Goal: Feedback & Contribution: Submit feedback/report problem

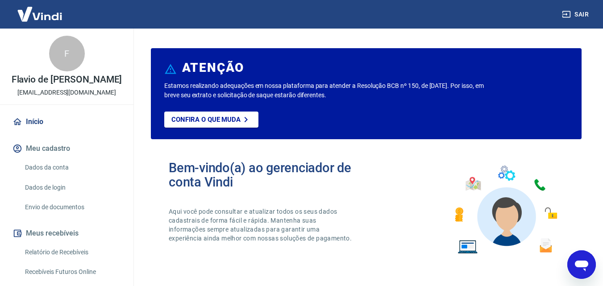
click at [15, 121] on icon at bounding box center [17, 121] width 8 height 7
click at [23, 140] on button "Meu cadastro" at bounding box center [67, 149] width 112 height 20
click at [30, 181] on link "Dados de login" at bounding box center [71, 188] width 101 height 18
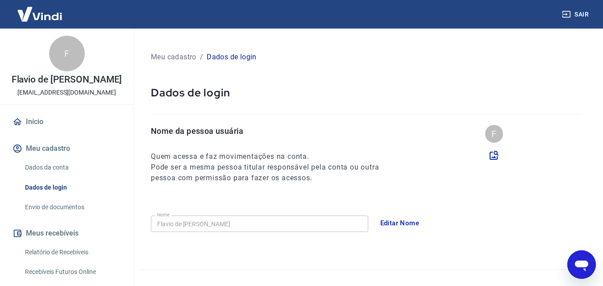
click at [26, 165] on link "Dados da conta" at bounding box center [71, 167] width 101 height 18
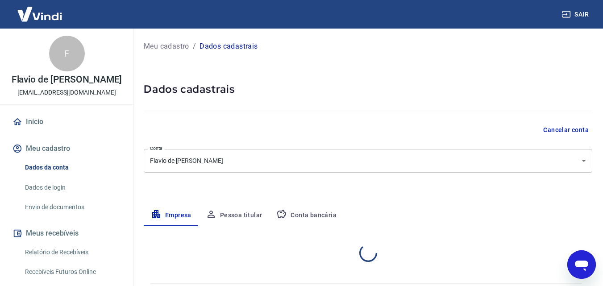
select select "SP"
select select "business"
click at [50, 213] on link "Envio de documentos" at bounding box center [71, 207] width 101 height 18
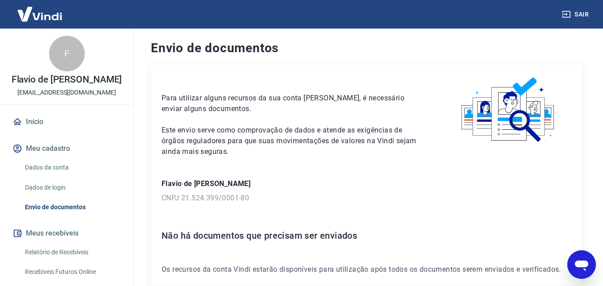
click at [556, 246] on div "Para utilizar alguns recursos da sua conta [PERSON_NAME], é necessário enviar a…" at bounding box center [366, 174] width 431 height 221
click at [571, 270] on div "Abrir janela de mensagens" at bounding box center [581, 264] width 27 height 27
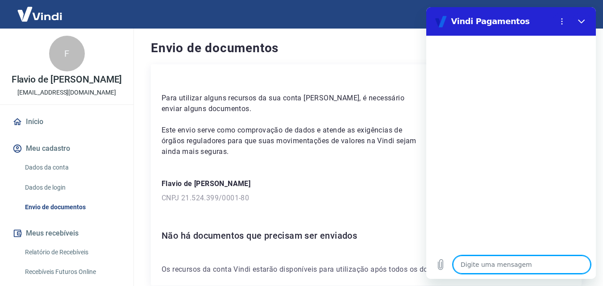
type textarea "B"
type textarea "x"
type textarea "Bo"
type textarea "x"
type textarea "Boa"
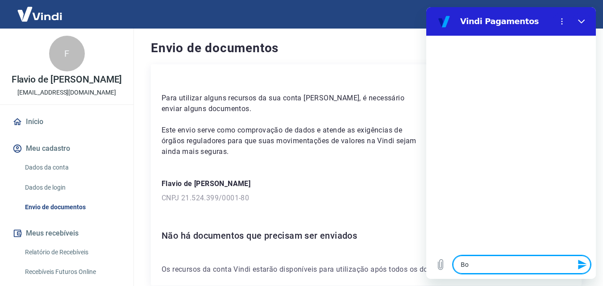
type textarea "x"
type textarea "Boa"
type textarea "x"
type textarea "Boa T"
type textarea "x"
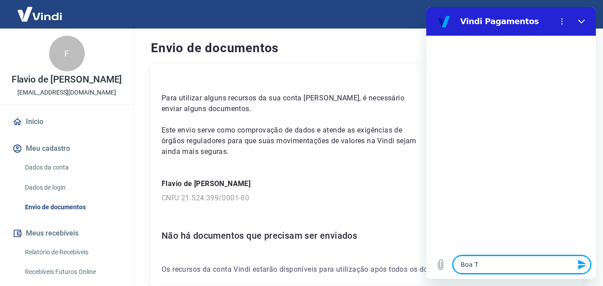
type textarea "Boa Ta"
type textarea "x"
type textarea "Boa Tar"
type textarea "x"
type textarea "Boa Tard"
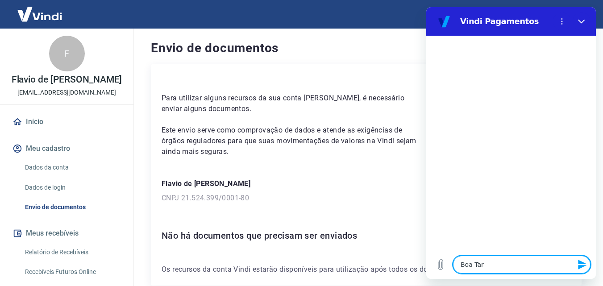
type textarea "x"
type textarea "Boa Tarde"
type textarea "x"
type textarea "Boa Tarde!"
type textarea "x"
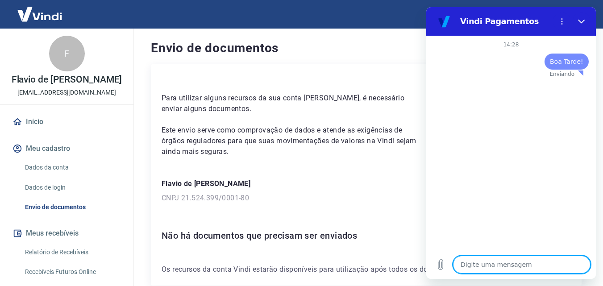
type textarea "x"
click at [496, 263] on textarea at bounding box center [521, 265] width 137 height 18
type textarea "q"
type textarea "x"
type textarea "qu"
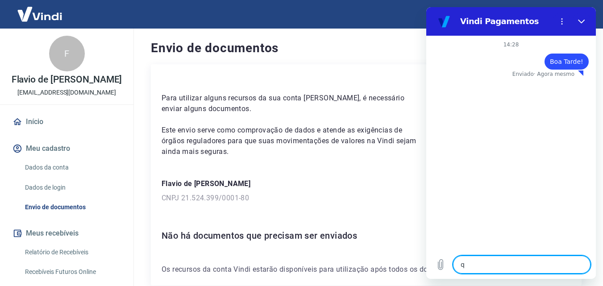
type textarea "x"
type textarea "que"
type textarea "x"
type textarea "quer"
type textarea "x"
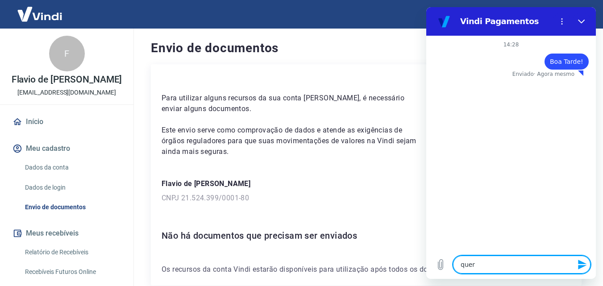
type textarea "quero"
type textarea "x"
type textarea "quero"
type textarea "x"
type textarea "quero s"
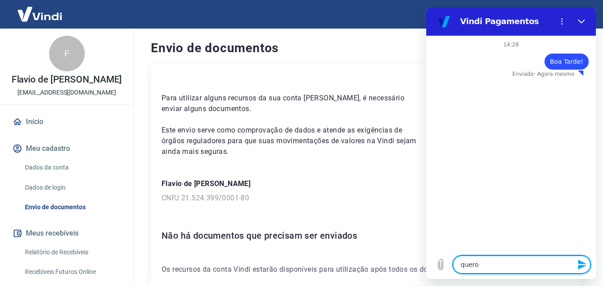
type textarea "x"
type textarea "quero sa"
type textarea "x"
type textarea "quero sab"
type textarea "x"
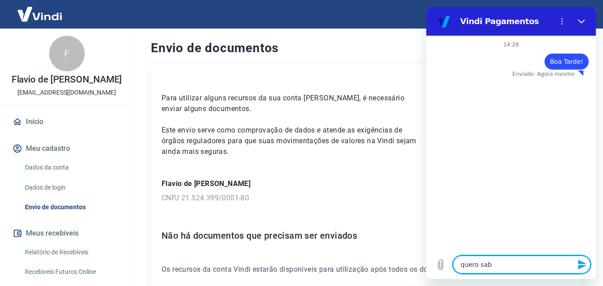
type textarea "quero sabe"
type textarea "x"
type textarea "quero saber"
type textarea "x"
type textarea "quero saber"
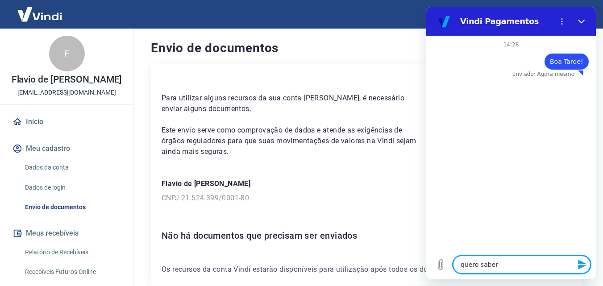
type textarea "x"
type textarea "quero saber s"
type textarea "x"
type textarea "quero saber se"
type textarea "x"
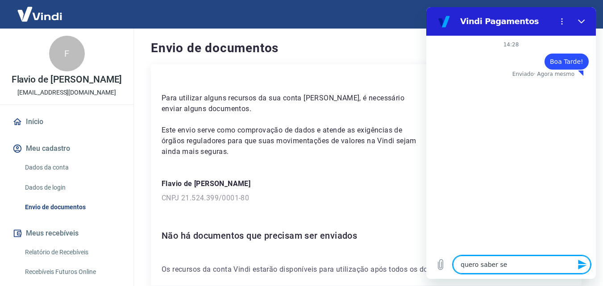
type textarea "quero saber se"
type textarea "x"
type textarea "quero saber se m"
type textarea "x"
type textarea "quero saber se mi"
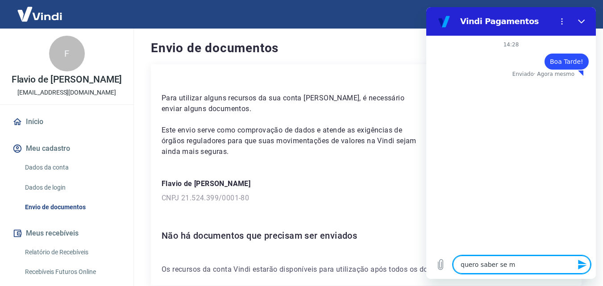
type textarea "x"
type textarea "quero saber se min"
type textarea "x"
type textarea "quero saber se minh"
type textarea "x"
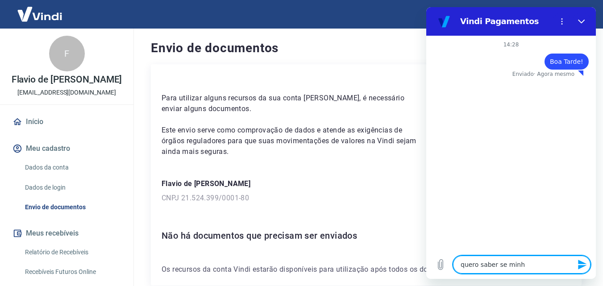
type textarea "quero saber se minha"
type textarea "x"
type textarea "quero saber se minha"
type textarea "x"
type textarea "quero saber se minha c"
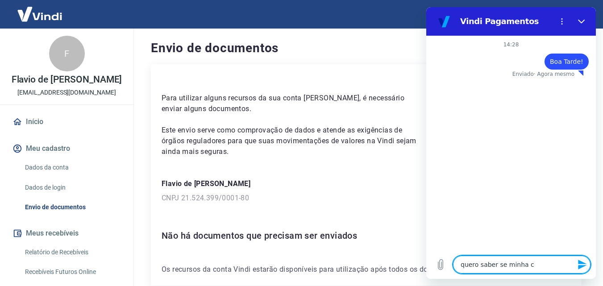
type textarea "x"
type textarea "quero saber se minha co"
type textarea "x"
type textarea "quero saber se minha con"
type textarea "x"
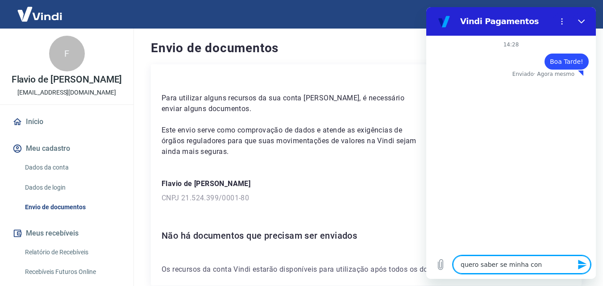
type textarea "quero saber se minha cont"
type textarea "x"
type textarea "quero saber se minha conta"
type textarea "x"
type textarea "quero saber se minha conta"
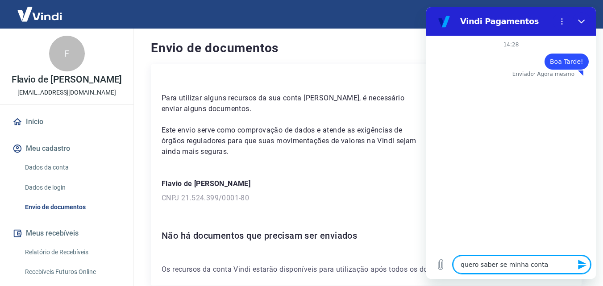
type textarea "x"
type textarea "quero saber se minha conta j"
type textarea "x"
type textarea "quero saber se minha conta já"
type textarea "x"
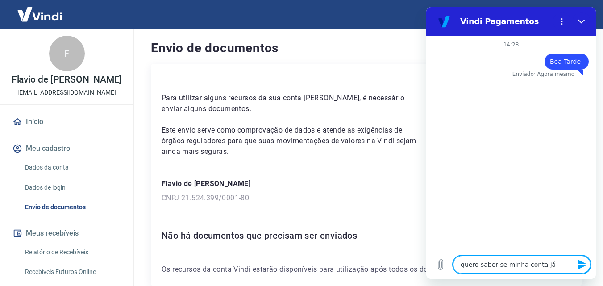
type textarea "quero saber se minha conta já"
type textarea "x"
type textarea "quero saber se minha conta já e"
type textarea "x"
type textarea "quero saber se minha conta já es"
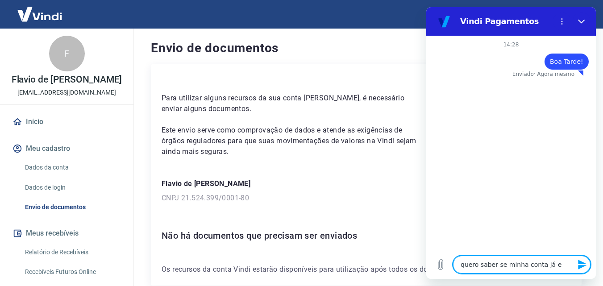
type textarea "x"
type textarea "quero saber se minha conta já est"
type textarea "x"
type textarea "quero saber se minha conta já está"
type textarea "x"
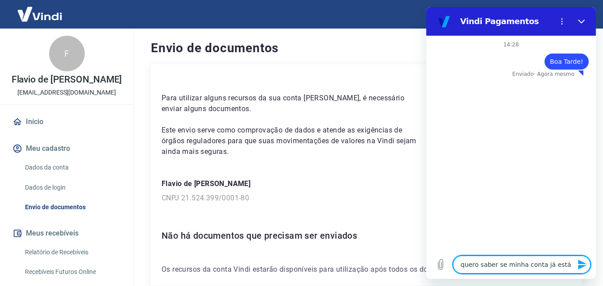
type textarea "quero saber se minha conta já está"
type textarea "x"
type textarea "quero saber se minha conta já está l"
type textarea "x"
type textarea "quero saber se minha conta já está li"
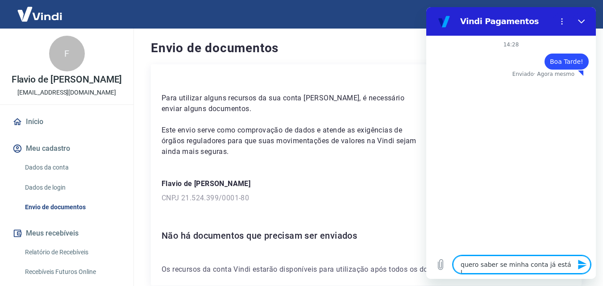
type textarea "x"
type textarea "quero saber se minha conta já está lib"
type textarea "x"
type textarea "quero saber se minha conta já está libe"
type textarea "x"
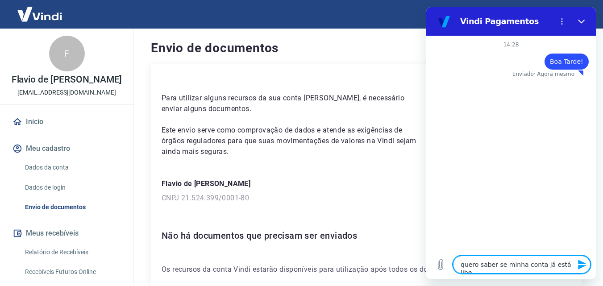
type textarea "quero saber se minha conta já está liber"
type textarea "x"
type textarea "quero saber se minha conta já está libera"
type textarea "x"
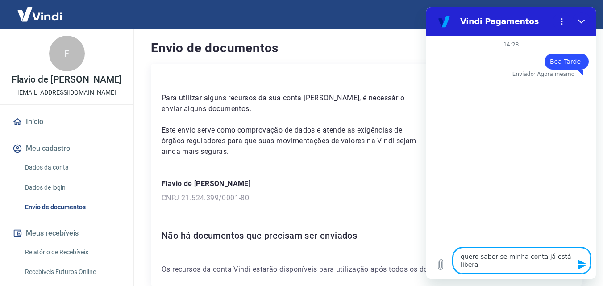
type textarea "quero saber se minha conta já está liberad"
type textarea "x"
type textarea "quero saber se minha conta já está liberada"
type textarea "x"
type textarea "quero saber se minha conta já está liberada"
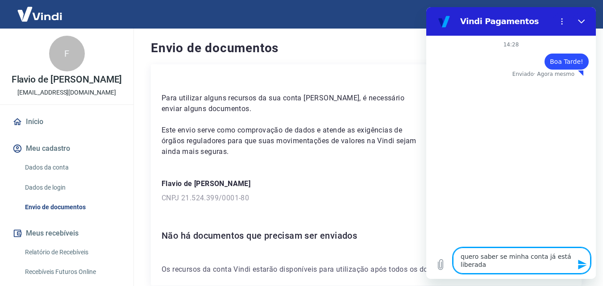
type textarea "x"
type textarea "quero saber se minha conta já está liberada p"
type textarea "x"
type textarea "quero saber se minha conta já está liberada pa"
type textarea "x"
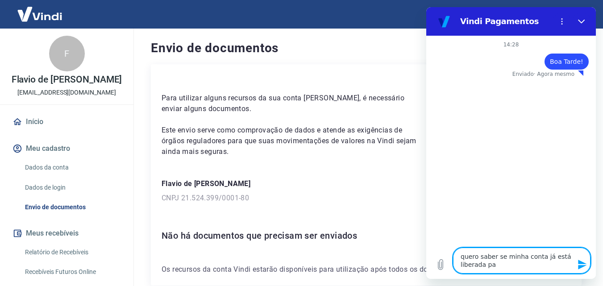
type textarea "quero saber se minha conta já está liberada par"
type textarea "x"
type textarea "quero saber se minha conta já está liberada para"
type textarea "x"
type textarea "quero saber se minha conta já está liberada para"
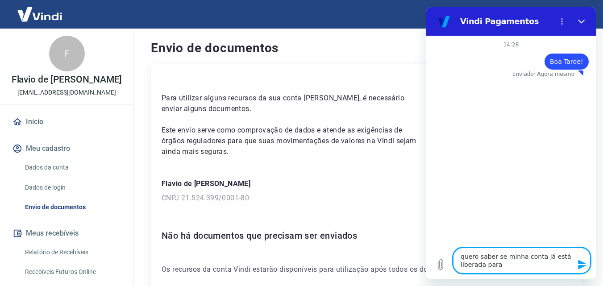
type textarea "x"
type textarea "quero saber se minha conta já está liberada para u"
type textarea "x"
type textarea "quero saber se minha conta já está liberada para ud"
type textarea "x"
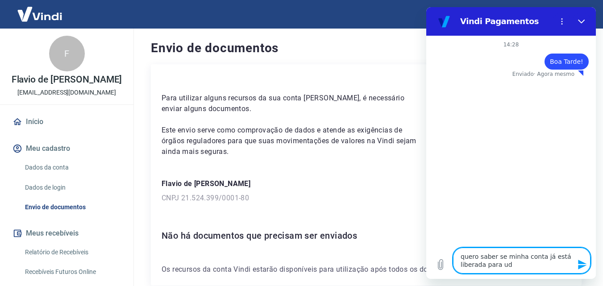
type textarea "quero saber se minha conta já está liberada para [PERSON_NAME]"
type textarea "x"
type textarea "quero saber se minha conta já está liberada para ud"
type textarea "x"
type textarea "quero saber se minha conta já está liberada para u"
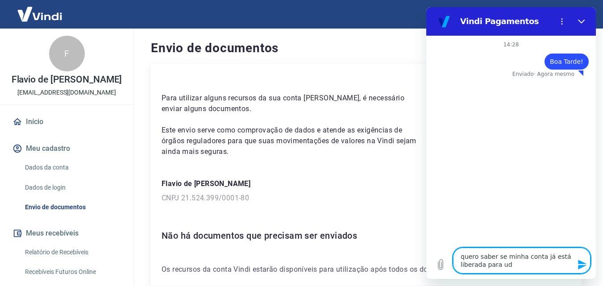
type textarea "x"
type textarea "quero saber se minha conta já está liberada para us"
type textarea "x"
type textarea "quero saber se minha conta já está liberada para uso"
type textarea "x"
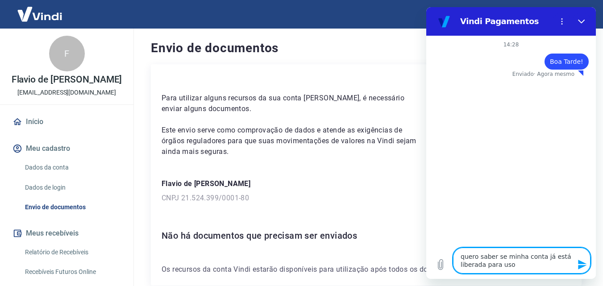
type textarea "quero saber se minha conta já está liberada para uso?"
type textarea "x"
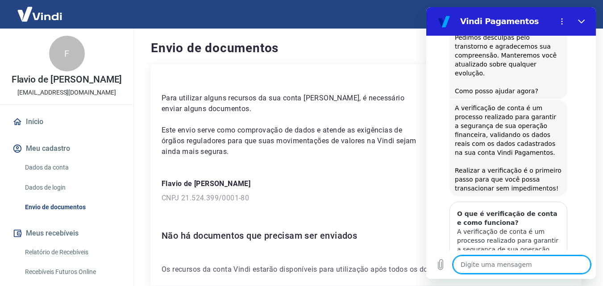
scroll to position [338, 0]
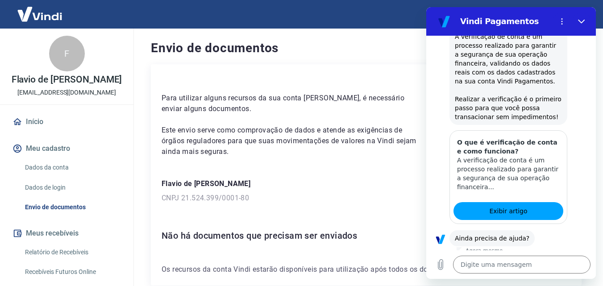
click at [540, 258] on button "Sim" at bounding box center [545, 266] width 26 height 17
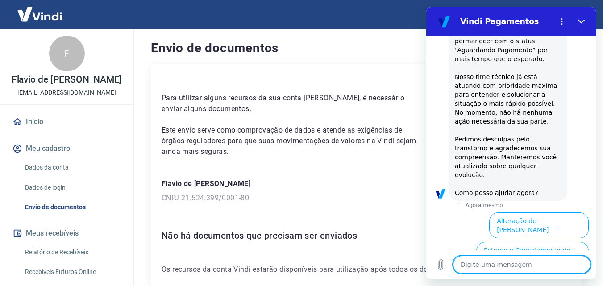
scroll to position [768, 0]
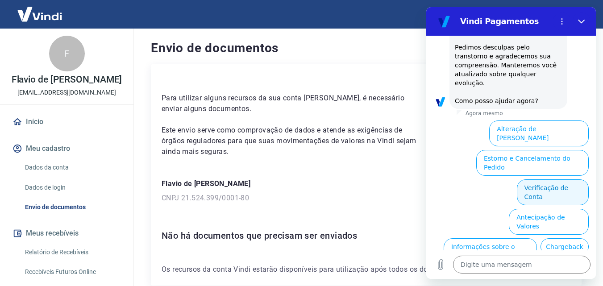
click at [532, 179] on button "Verificação de Conta" at bounding box center [553, 192] width 72 height 26
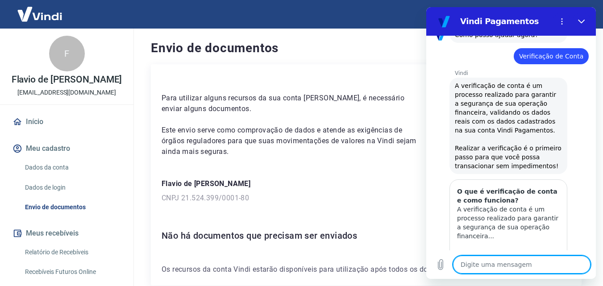
scroll to position [856, 0]
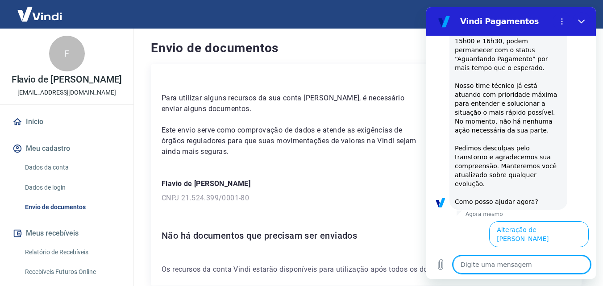
scroll to position [1259, 0]
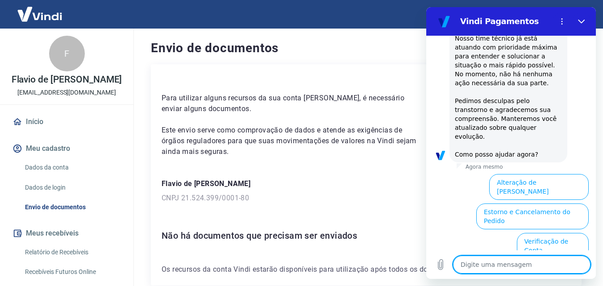
type textarea "x"
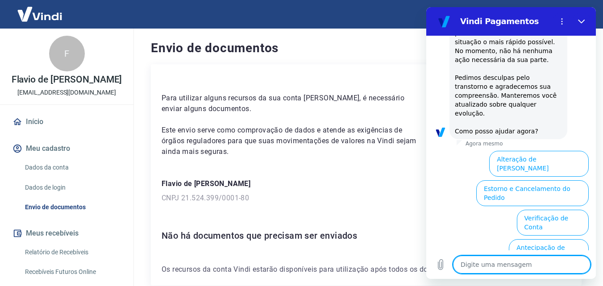
scroll to position [1286, 0]
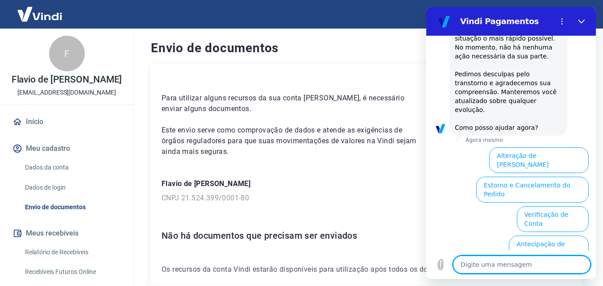
click at [532, 263] on textarea at bounding box center [521, 265] width 137 height 18
type textarea "o"
type textarea "x"
type textarea "ou"
type textarea "x"
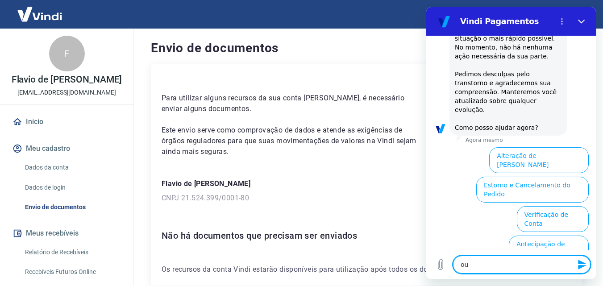
type textarea "out"
type textarea "x"
type textarea "outr"
type textarea "x"
type textarea "outri"
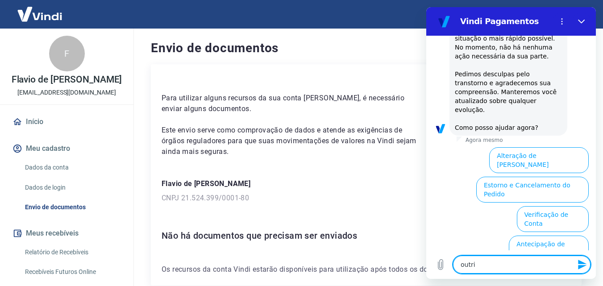
type textarea "x"
type textarea "outr"
type textarea "x"
type textarea "outro"
type textarea "x"
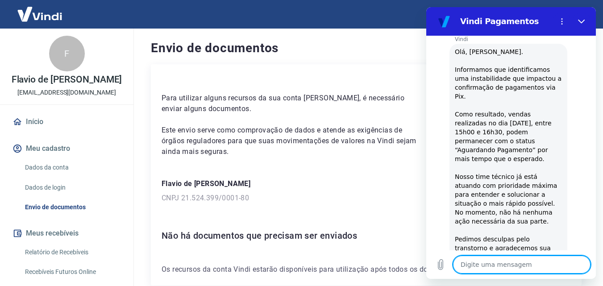
scroll to position [1122, 0]
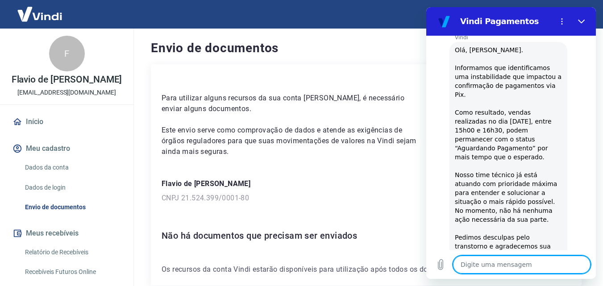
type textarea "x"
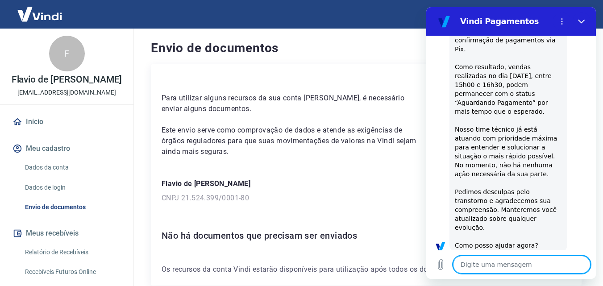
scroll to position [1170, 0]
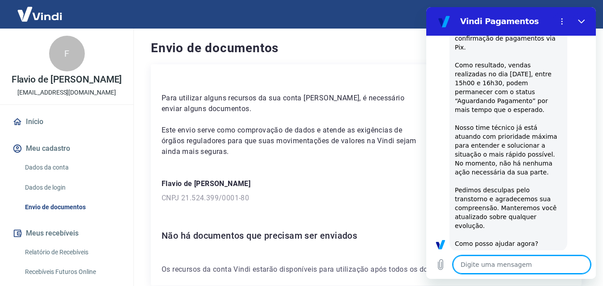
type textarea "f"
type textarea "x"
type textarea "fa"
type textarea "x"
type textarea "fal"
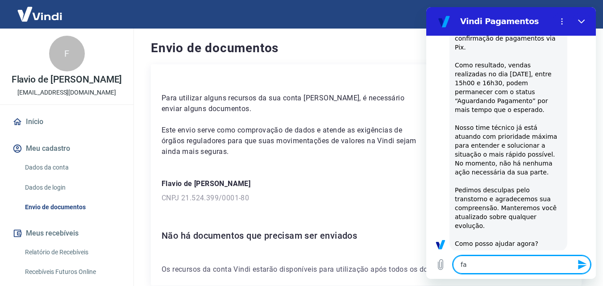
type textarea "x"
type textarea "fala"
type textarea "x"
type textarea "falar"
type textarea "x"
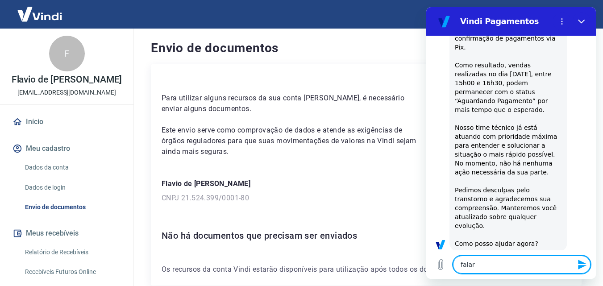
type textarea "falar"
type textarea "x"
type textarea "falar c"
type textarea "x"
type textarea "falar co"
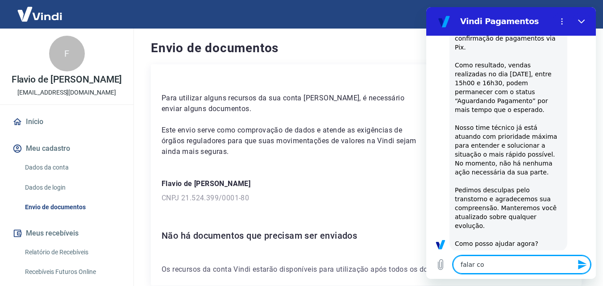
type textarea "x"
type textarea "falar com"
type textarea "x"
type textarea "falar com"
type textarea "x"
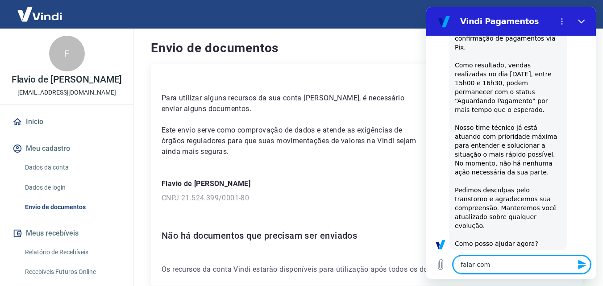
type textarea "falar com u"
type textarea "x"
type textarea "falar com um"
type textarea "x"
type textarea "falar com um"
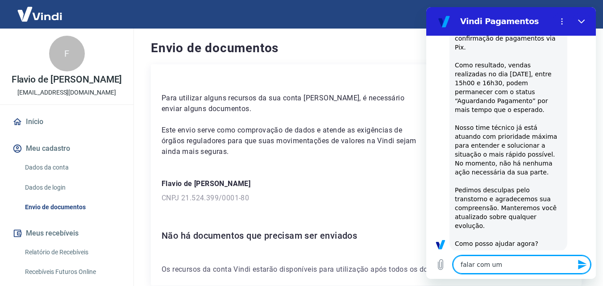
type textarea "x"
type textarea "falar com um a"
type textarea "x"
type textarea "falar com um at"
type textarea "x"
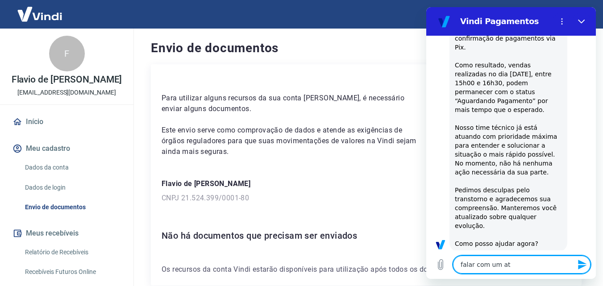
type textarea "falar com um atn"
type textarea "x"
type textarea "falar com um at"
type textarea "x"
type textarea "falar com um ate"
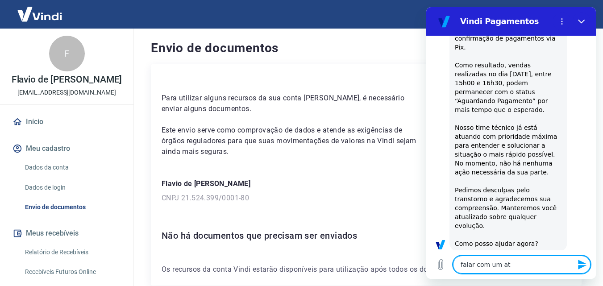
type textarea "x"
type textarea "falar com um [GEOGRAPHIC_DATA]"
type textarea "x"
type textarea "falar com um atend"
type textarea "x"
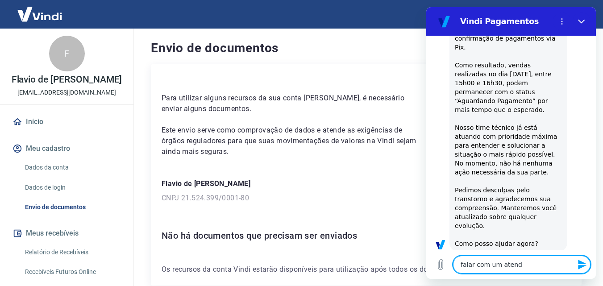
type textarea "falar com um atende"
type textarea "x"
type textarea "falar com um atenden"
type textarea "x"
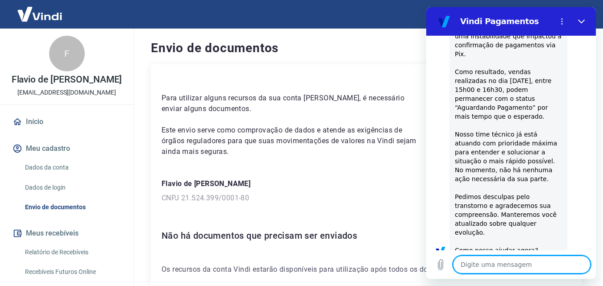
scroll to position [1238, 0]
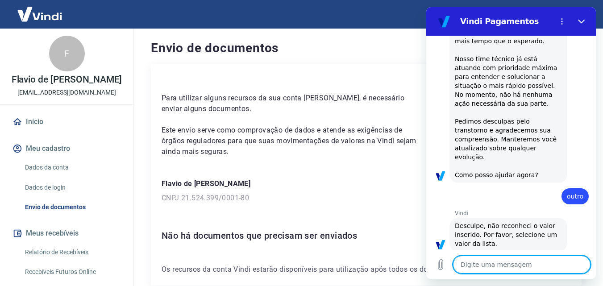
click at [522, 262] on textarea at bounding box center [521, 265] width 137 height 18
click at [31, 10] on img at bounding box center [40, 13] width 58 height 27
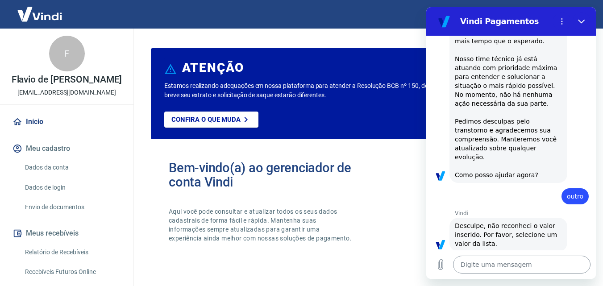
click at [523, 267] on textarea at bounding box center [521, 265] width 137 height 18
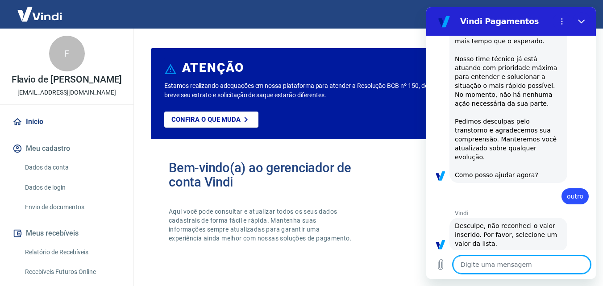
click at [515, 273] on textarea at bounding box center [521, 265] width 137 height 18
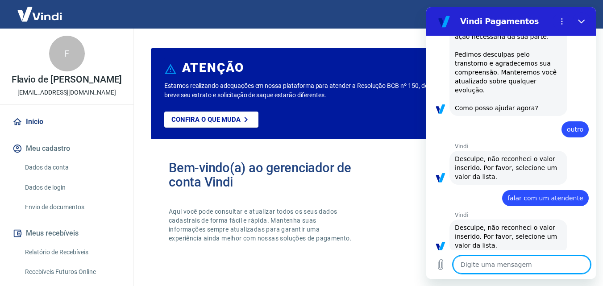
scroll to position [1307, 0]
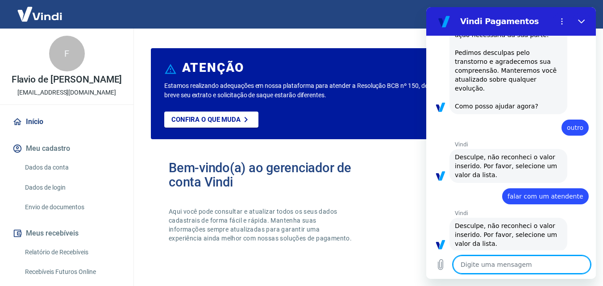
click at [540, 262] on textarea at bounding box center [521, 265] width 137 height 18
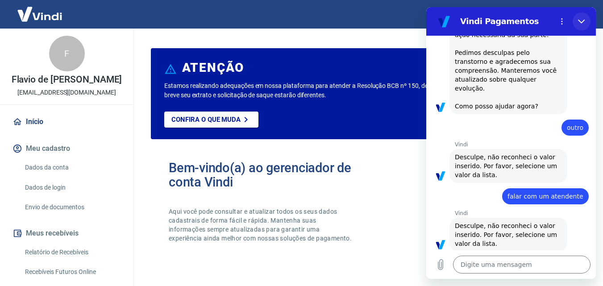
drag, startPoint x: 579, startPoint y: 24, endPoint x: 1003, endPoint y: 31, distance: 423.7
click at [579, 24] on icon "Fechar" at bounding box center [581, 21] width 7 height 7
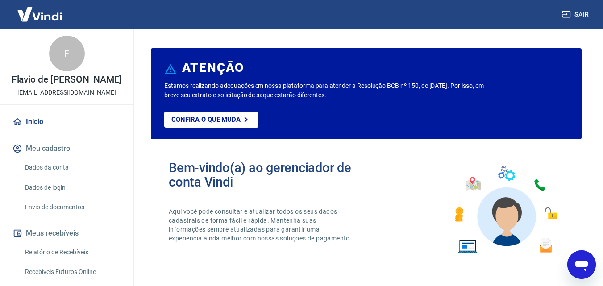
click at [572, 18] on button "Sair" at bounding box center [576, 14] width 32 height 17
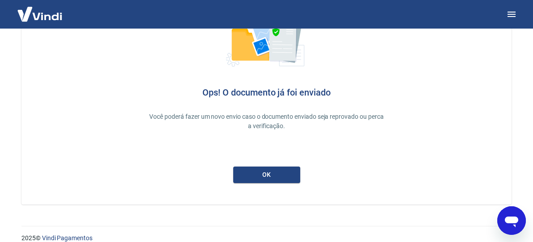
scroll to position [87, 0]
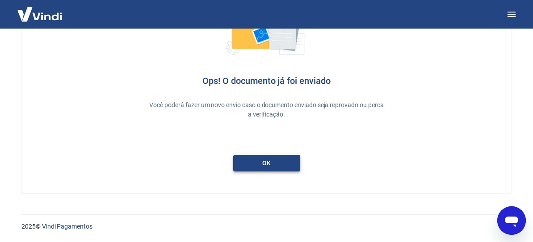
click at [285, 162] on link "ok" at bounding box center [266, 163] width 67 height 17
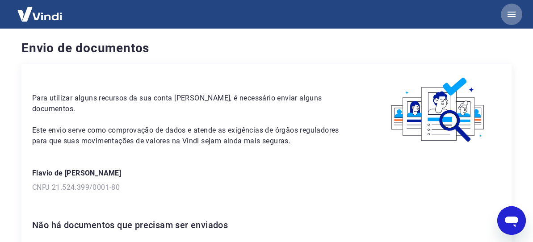
click at [512, 17] on icon "button" at bounding box center [511, 14] width 8 height 5
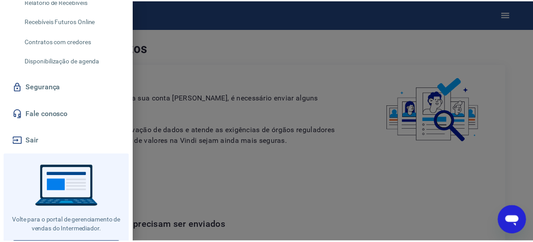
scroll to position [223, 0]
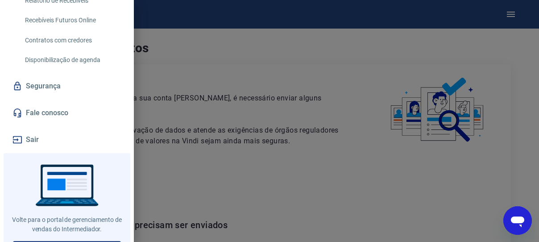
drag, startPoint x: 315, startPoint y: 148, endPoint x: 533, endPoint y: 196, distance: 223.6
click at [315, 148] on div at bounding box center [269, 121] width 539 height 242
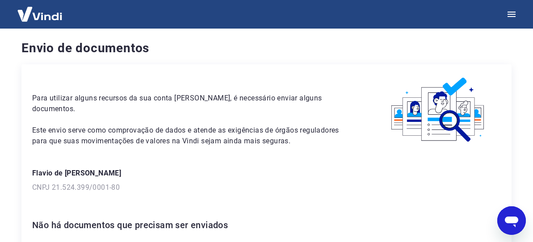
click at [513, 221] on icon "Abrir janela de mensagens" at bounding box center [510, 222] width 13 height 11
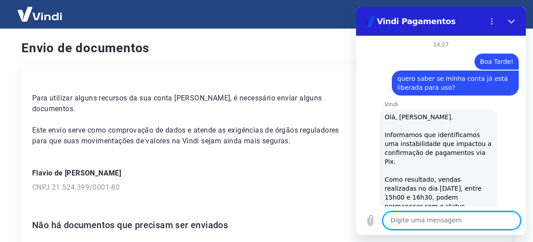
scroll to position [1351, 0]
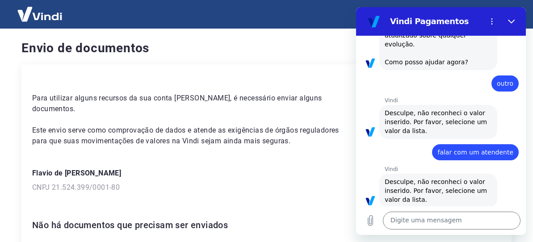
click at [158, 73] on div "Para utilizar alguns recursos da sua conta [PERSON_NAME], é necessário enviar a…" at bounding box center [266, 169] width 490 height 211
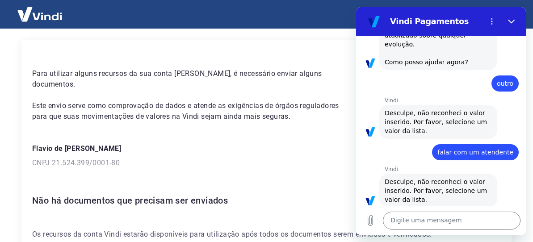
scroll to position [45, 0]
